Goal: Register for event/course

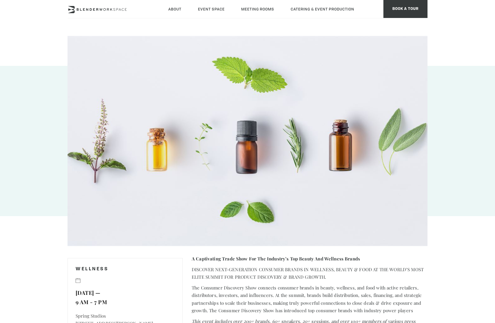
type input "[DOMAIN_NAME]"
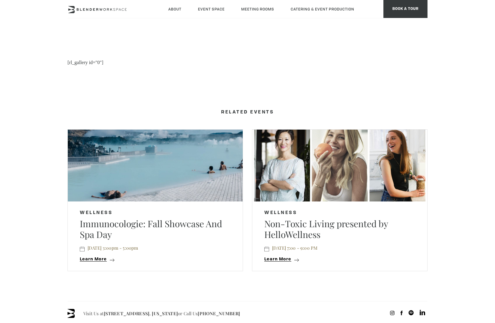
scroll to position [531, 0]
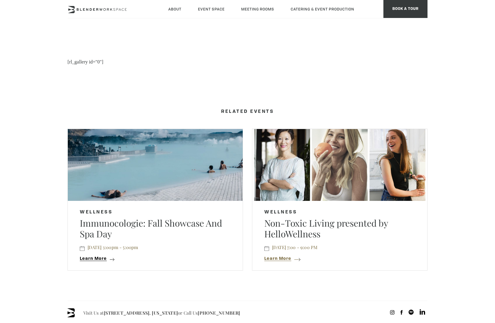
click at [276, 257] on span "Learn More" at bounding box center [277, 259] width 27 height 4
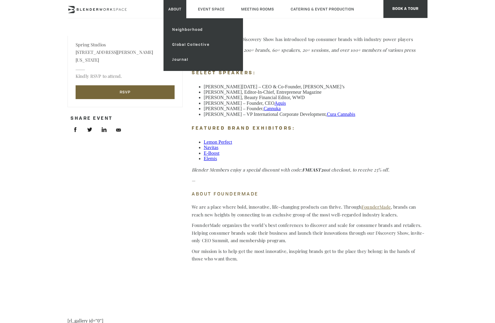
scroll to position [281, 0]
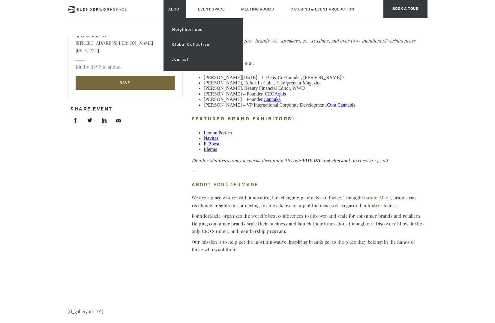
click at [171, 8] on link "About" at bounding box center [174, 9] width 23 height 18
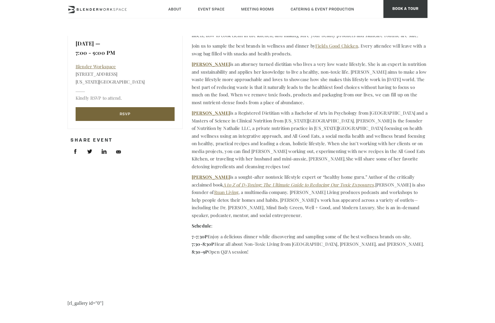
scroll to position [250, 0]
click at [155, 112] on link "RSVP" at bounding box center [125, 114] width 99 height 14
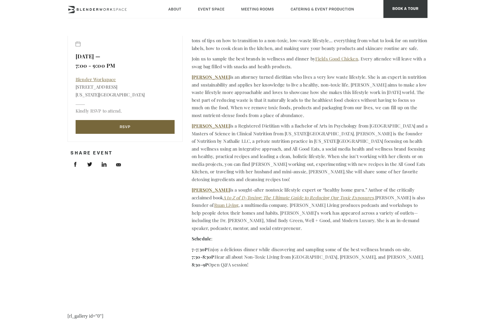
scroll to position [202, 0]
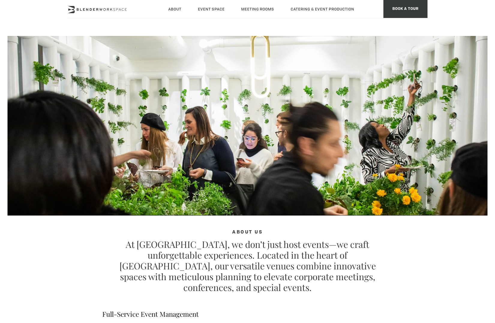
type div "2025-09-03"
